Goal: Task Accomplishment & Management: Use online tool/utility

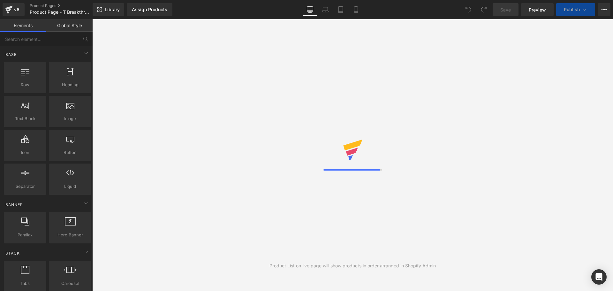
click at [264, 14] on div "Library Assign Products Product Preview No product match your search. Please tr…" at bounding box center [353, 9] width 520 height 13
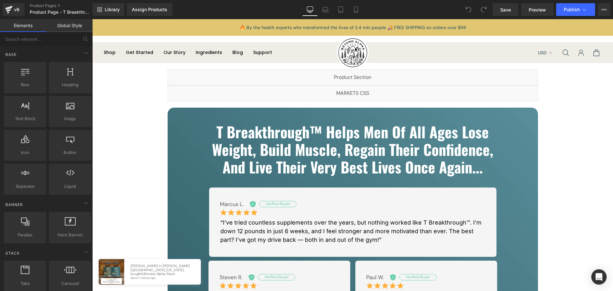
click at [375, 9] on div "Library Assign Products Product Preview No product match your search. Please tr…" at bounding box center [353, 9] width 520 height 13
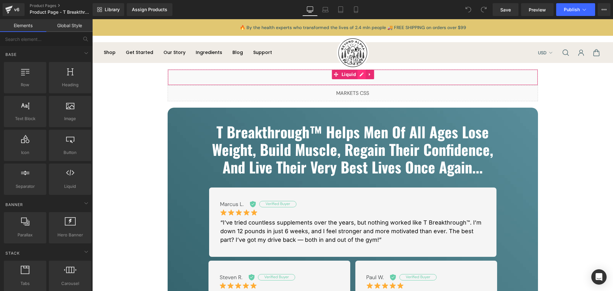
click at [358, 76] on div "Liquid" at bounding box center [353, 77] width 370 height 16
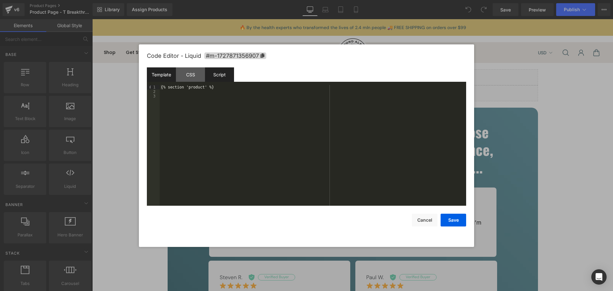
click at [216, 77] on div "Script" at bounding box center [219, 74] width 29 height 14
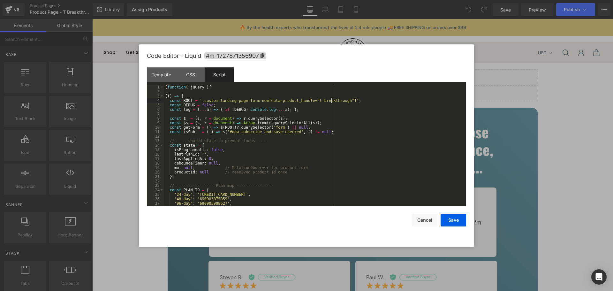
click at [330, 102] on div "( function ( jQuery ) { (( ) => { const ROOT = '.custom-landing-page-form-new[d…" at bounding box center [314, 150] width 300 height 130
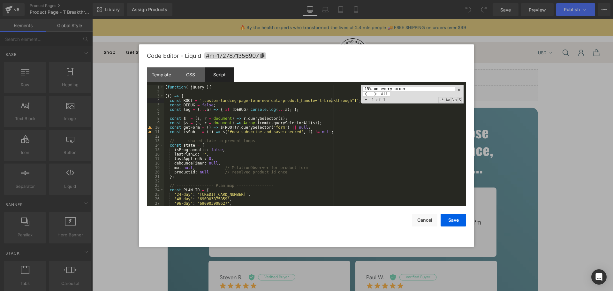
scroll to position [860, 0]
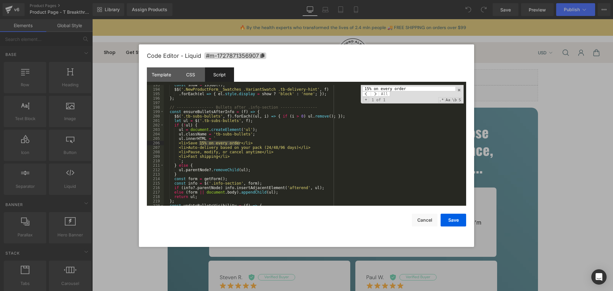
type input "15% on every order"
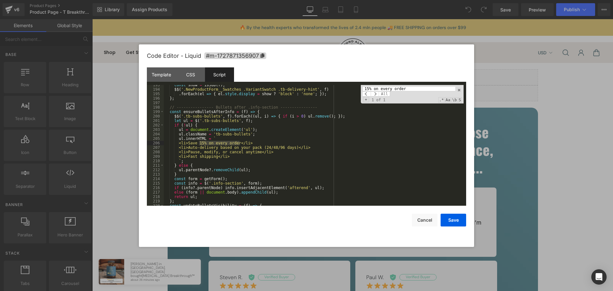
click at [191, 146] on div "const show = isSub ( f ) ; $$ ( '.NewProductForm__Swatches .VariantSwatch .tb-d…" at bounding box center [314, 148] width 300 height 130
click at [290, 146] on div "const show = isSub ( f ) ; $$ ( '.NewProductForm__Swatches .VariantSwatch .tb-d…" at bounding box center [314, 148] width 300 height 130
click at [190, 156] on div "const show = isSub ( f ) ; $$ ( '.NewProductForm__Swatches .VariantSwatch .tb-d…" at bounding box center [314, 148] width 300 height 130
drag, startPoint x: 218, startPoint y: 155, endPoint x: 265, endPoint y: 159, distance: 46.7
click at [218, 155] on div "const show = isSub ( f ) ; $$ ( '.NewProductForm__Swatches .VariantSwatch .tb-d…" at bounding box center [314, 148] width 300 height 130
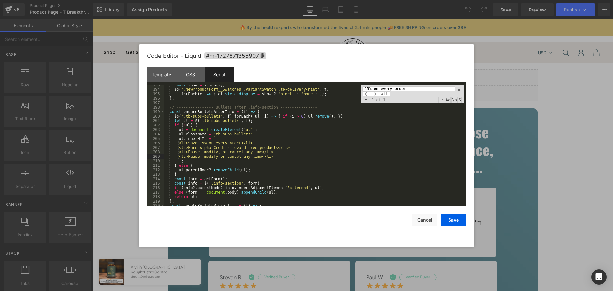
click at [190, 148] on div "const show = isSub ( f ) ; $$ ( '.NewProductForm__Swatches .VariantSwatch .tb-d…" at bounding box center [314, 148] width 300 height 130
click at [272, 147] on div "const show = isSub ( f ) ; $$ ( '.NewProductForm__Swatches .VariantSwatch .tb-d…" at bounding box center [314, 148] width 300 height 130
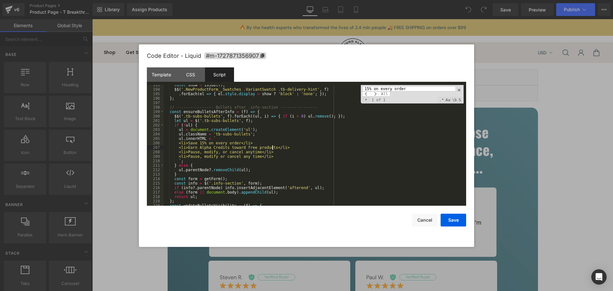
click at [190, 153] on div "const show = isSub ( f ) ; $$ ( '.NewProductForm__Swatches .VariantSwatch .tb-d…" at bounding box center [314, 148] width 300 height 130
click at [257, 152] on div "const show = isSub ( f ) ; $$ ( '.NewProductForm__Swatches .VariantSwatch .tb-d…" at bounding box center [314, 148] width 300 height 130
click at [191, 156] on div "const show = isSub ( f ) ; $$ ( '.NewProductForm__Swatches .VariantSwatch .tb-d…" at bounding box center [314, 148] width 300 height 130
click at [258, 155] on div "const show = isSub ( f ) ; $$ ( '.NewProductForm__Swatches .VariantSwatch .tb-d…" at bounding box center [314, 148] width 300 height 130
click at [288, 156] on div "const show = isSub ( f ) ; $$ ( '.NewProductForm__Swatches .VariantSwatch .tb-d…" at bounding box center [314, 148] width 300 height 130
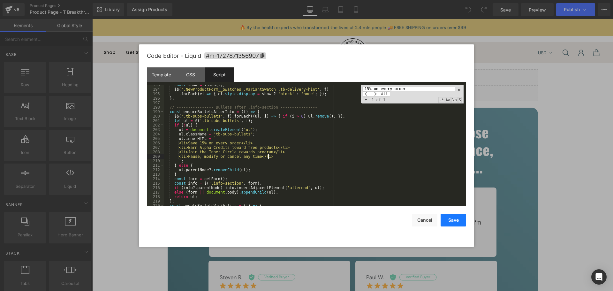
drag, startPoint x: 434, startPoint y: 41, endPoint x: 456, endPoint y: 219, distance: 178.8
click at [456, 219] on button "Save" at bounding box center [453, 219] width 26 height 13
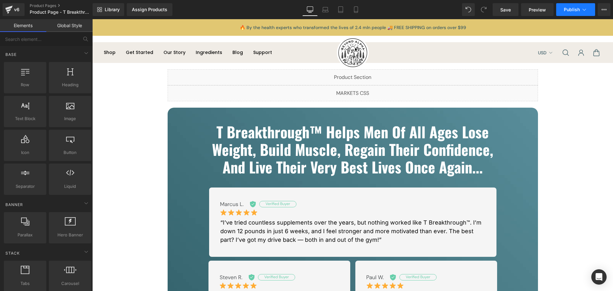
click at [576, 8] on span "Publish" at bounding box center [571, 9] width 16 height 5
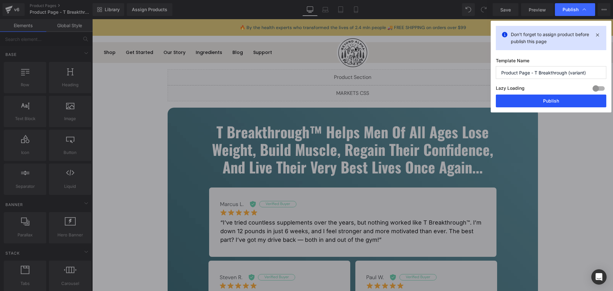
click at [530, 104] on button "Publish" at bounding box center [551, 100] width 110 height 13
